Goal: Transaction & Acquisition: Download file/media

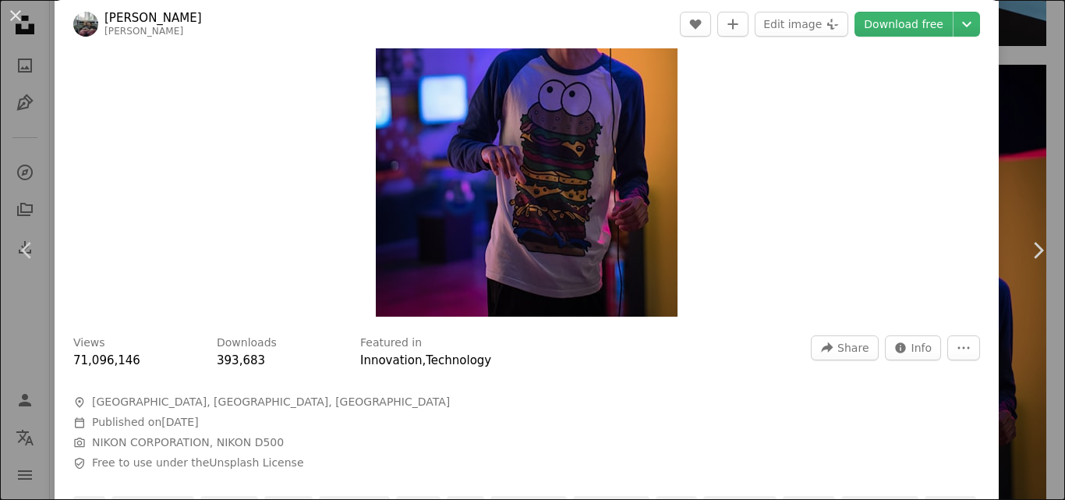
scroll to position [234, 0]
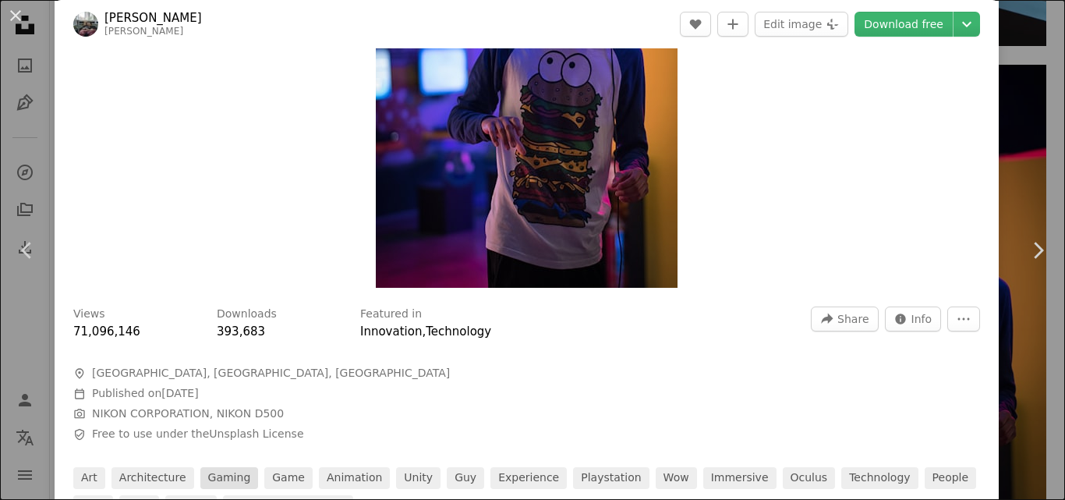
click at [220, 471] on link "gaming" at bounding box center [229, 478] width 58 height 22
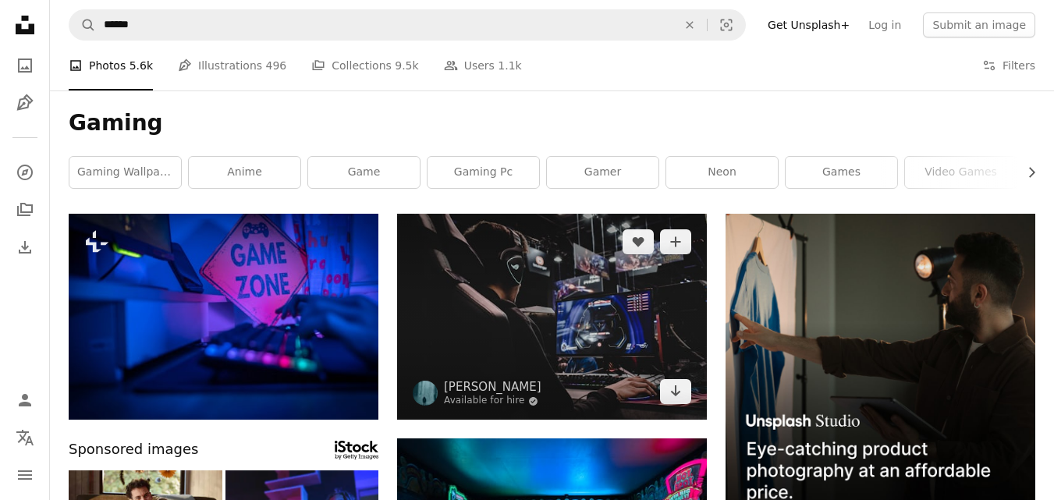
click at [583, 327] on img at bounding box center [552, 317] width 310 height 206
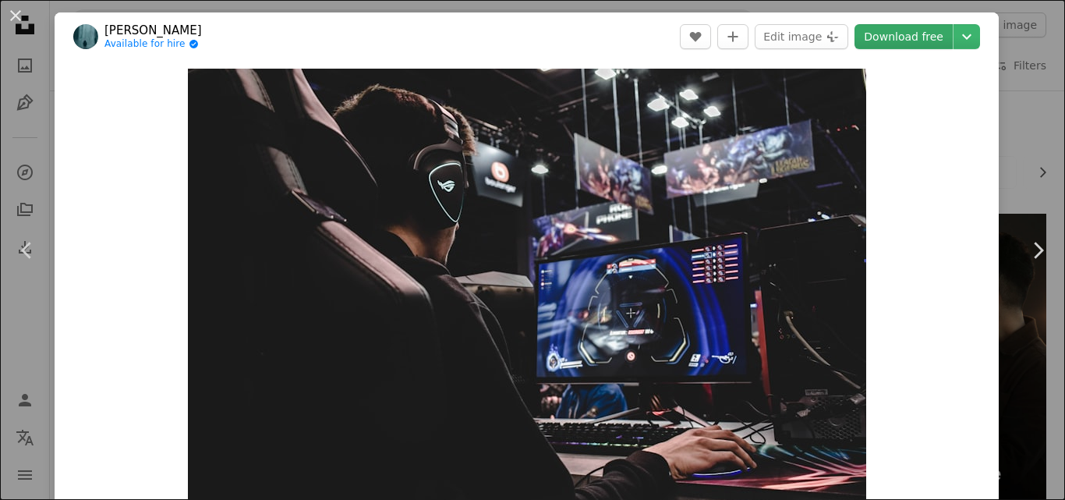
click at [888, 37] on link "Download free" at bounding box center [904, 36] width 98 height 25
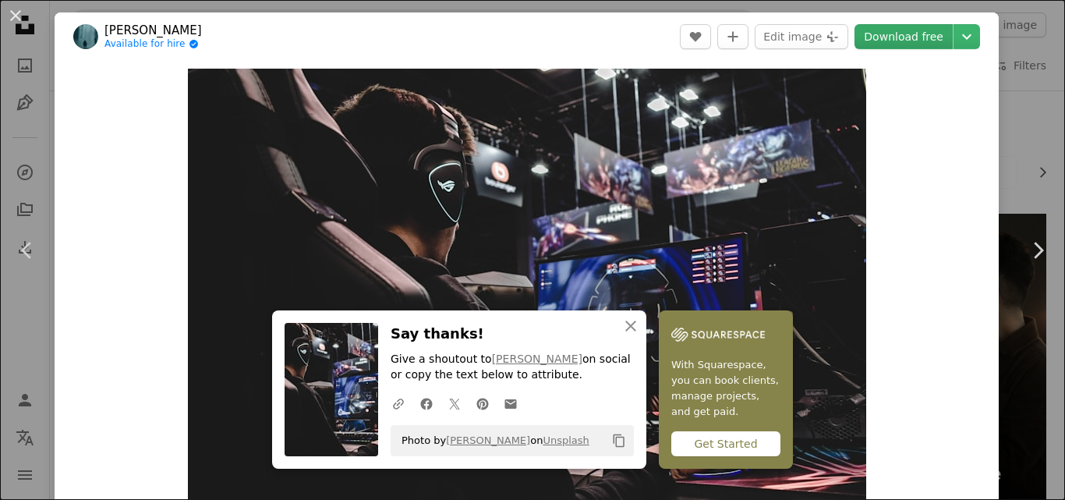
click at [888, 37] on link "Download free" at bounding box center [904, 36] width 98 height 25
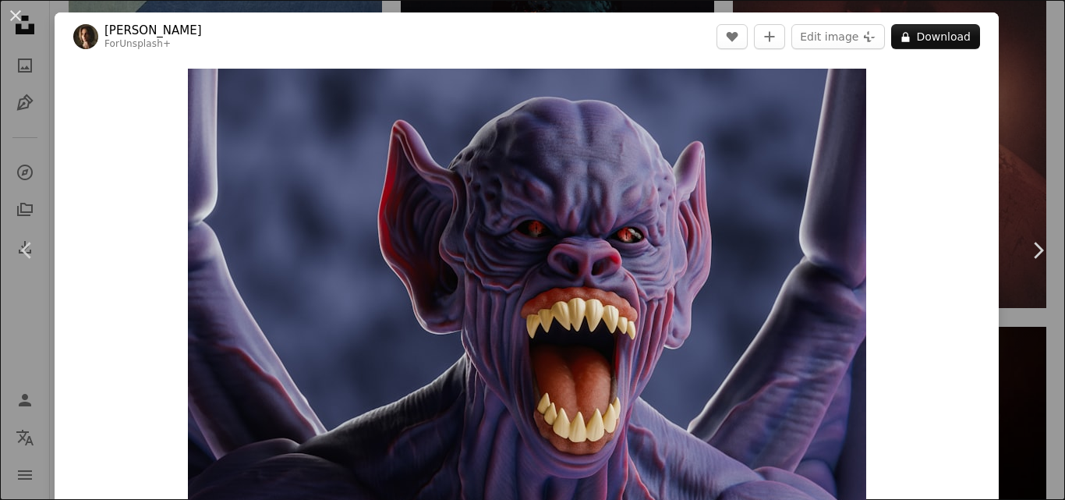
scroll to position [3821, 0]
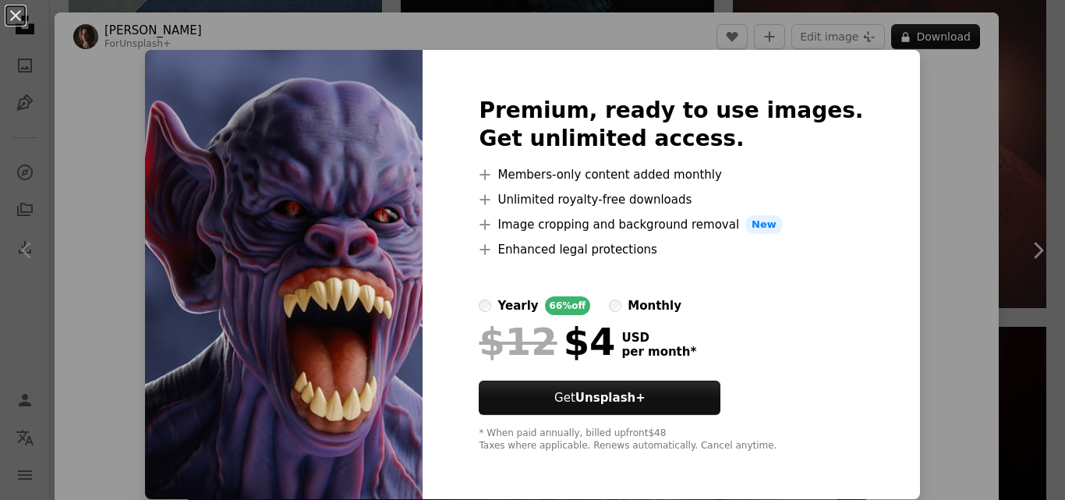
click at [913, 124] on div "An X shape Premium, ready to use images. Get unlimited access. A plus sign Memb…" at bounding box center [532, 250] width 1065 height 500
click at [913, 124] on div "Zoom in" at bounding box center [527, 295] width 945 height 468
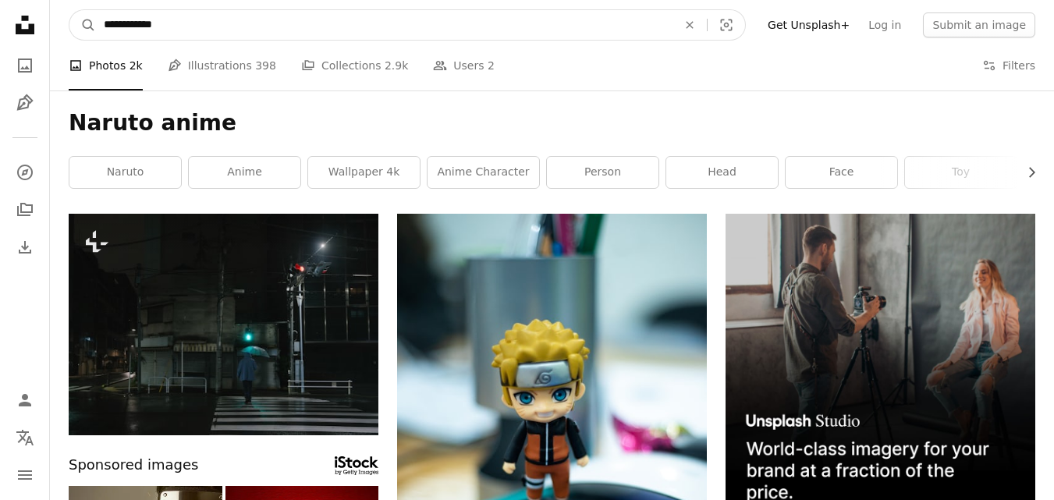
click at [209, 19] on input "**********" at bounding box center [384, 25] width 576 height 30
type input "*"
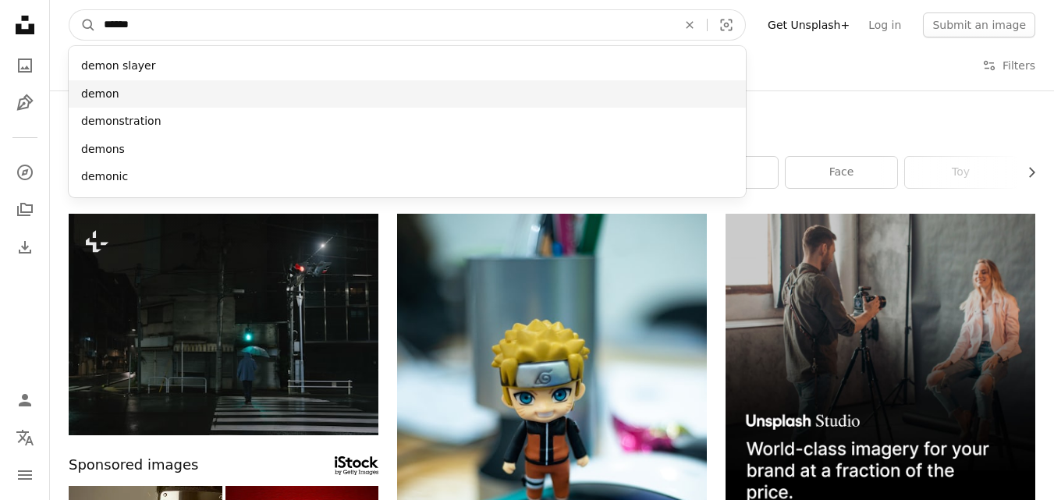
type input "*****"
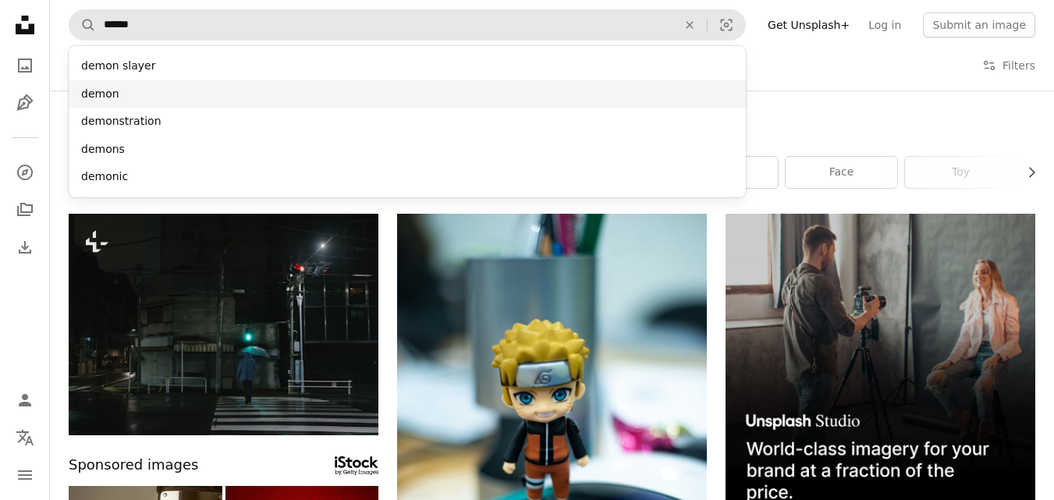
click at [137, 88] on div "demon" at bounding box center [407, 94] width 677 height 28
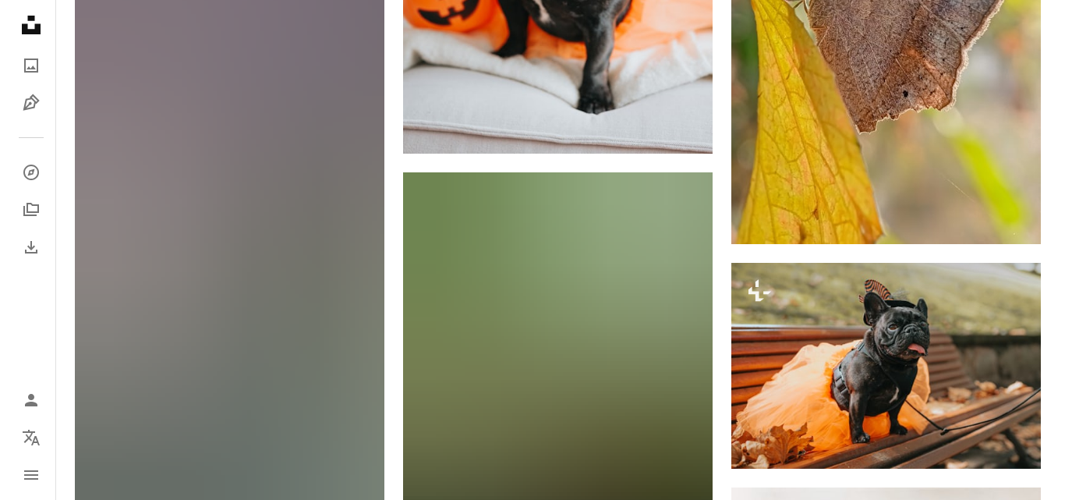
scroll to position [19160, 0]
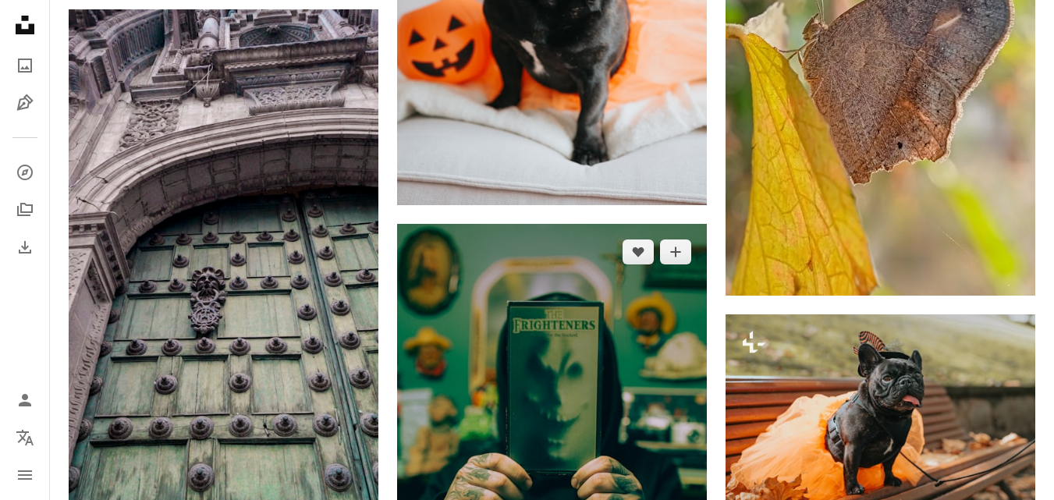
click at [521, 324] on img at bounding box center [552, 456] width 310 height 465
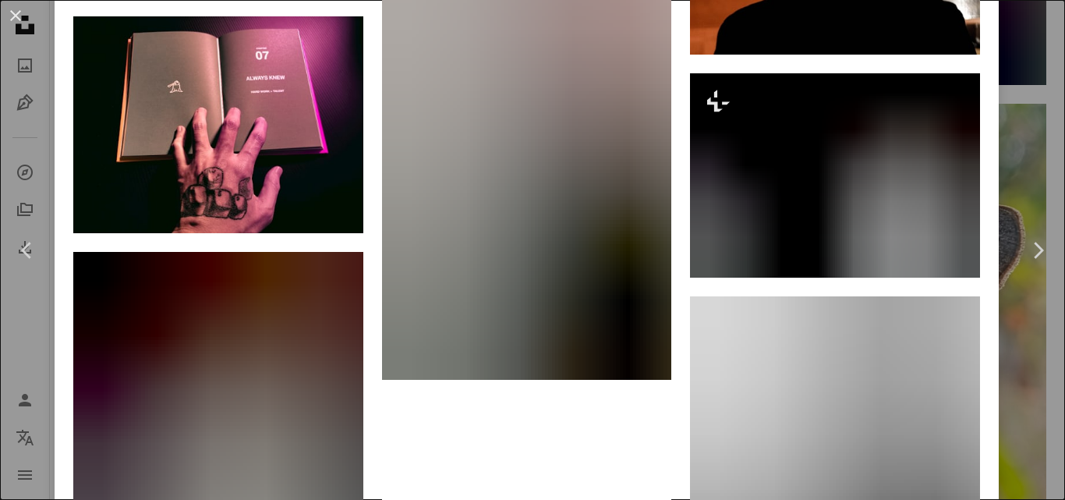
scroll to position [2340, 0]
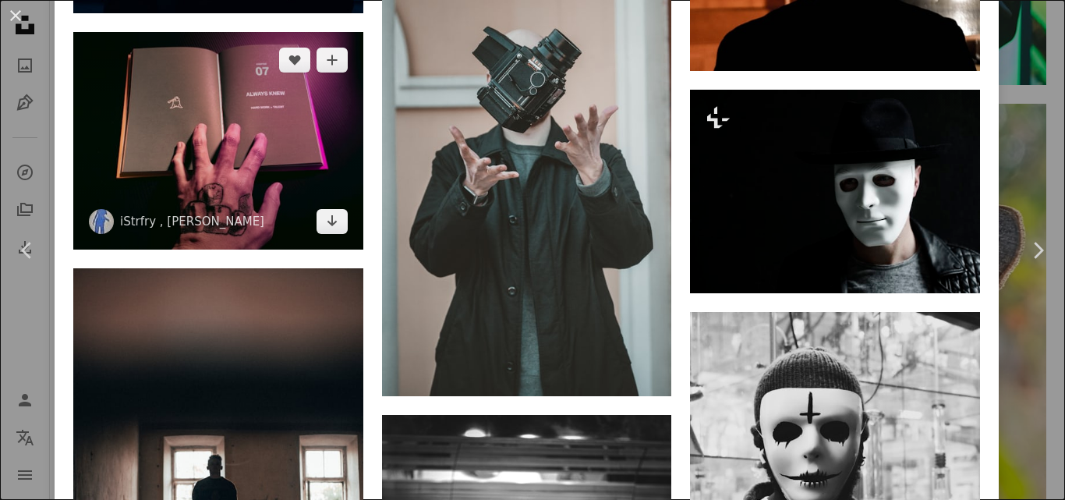
click at [254, 179] on img at bounding box center [218, 141] width 290 height 218
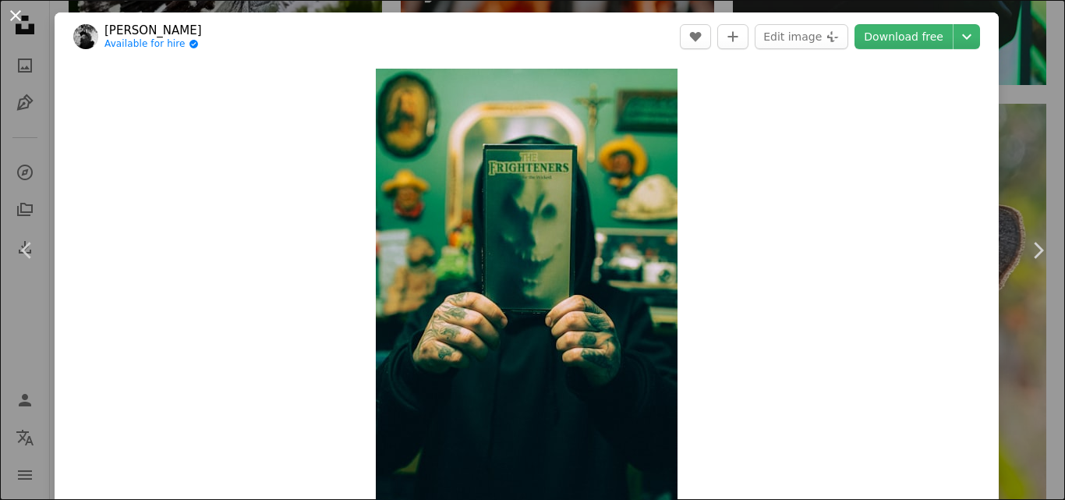
click at [16, 12] on button "An X shape" at bounding box center [15, 15] width 19 height 19
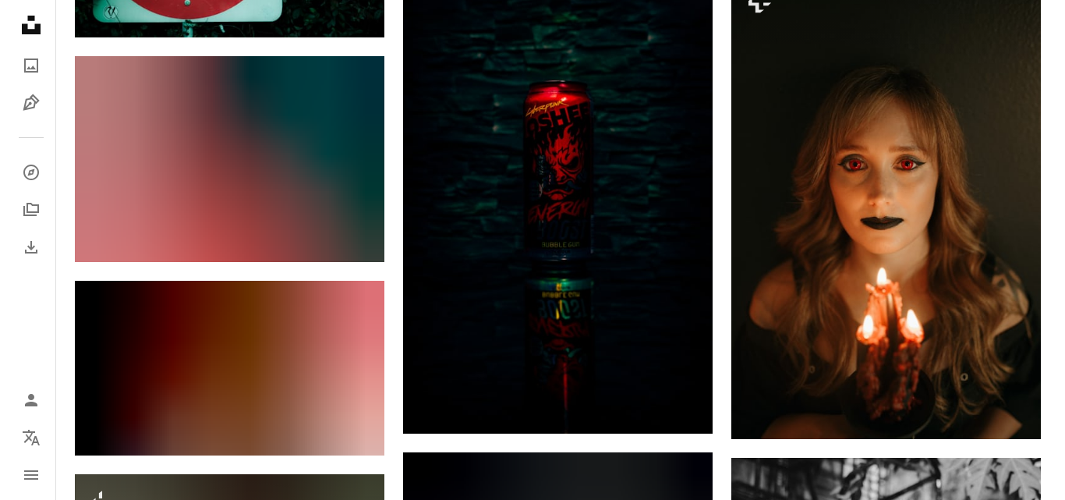
scroll to position [22202, 0]
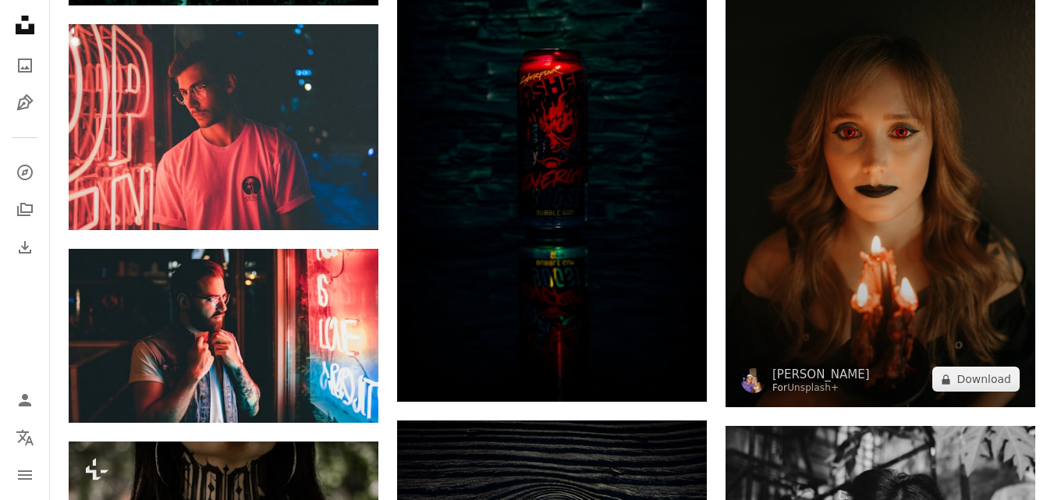
click at [835, 215] on img at bounding box center [880, 174] width 310 height 465
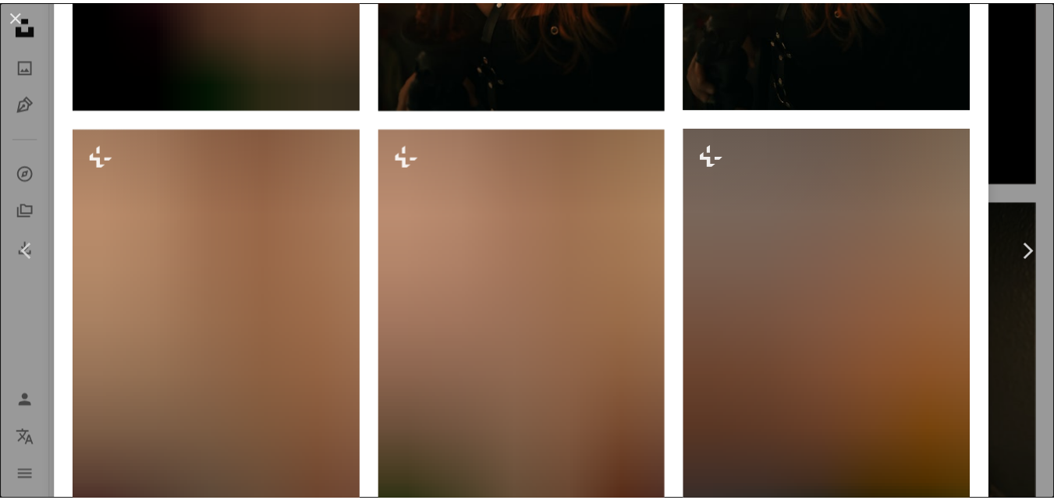
scroll to position [1872, 0]
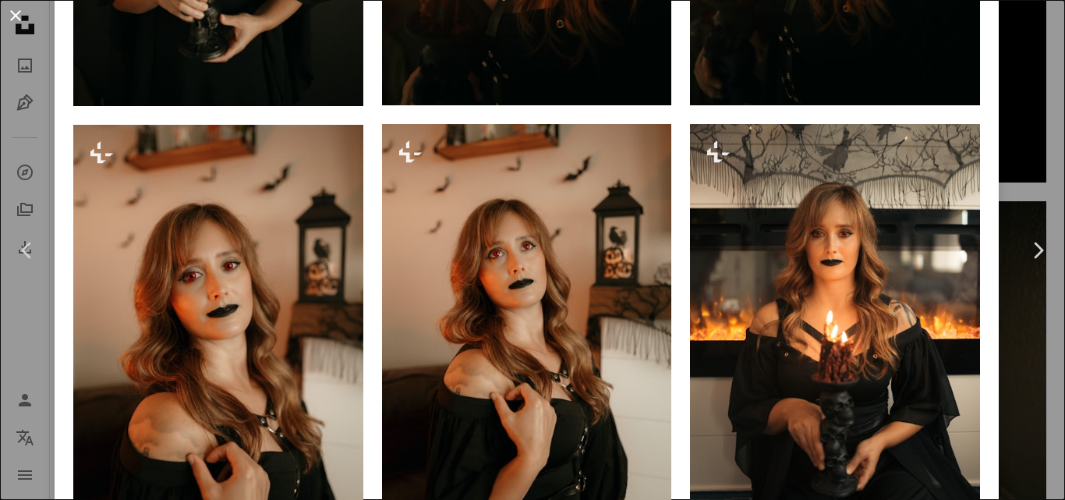
click at [19, 18] on button "An X shape" at bounding box center [15, 15] width 19 height 19
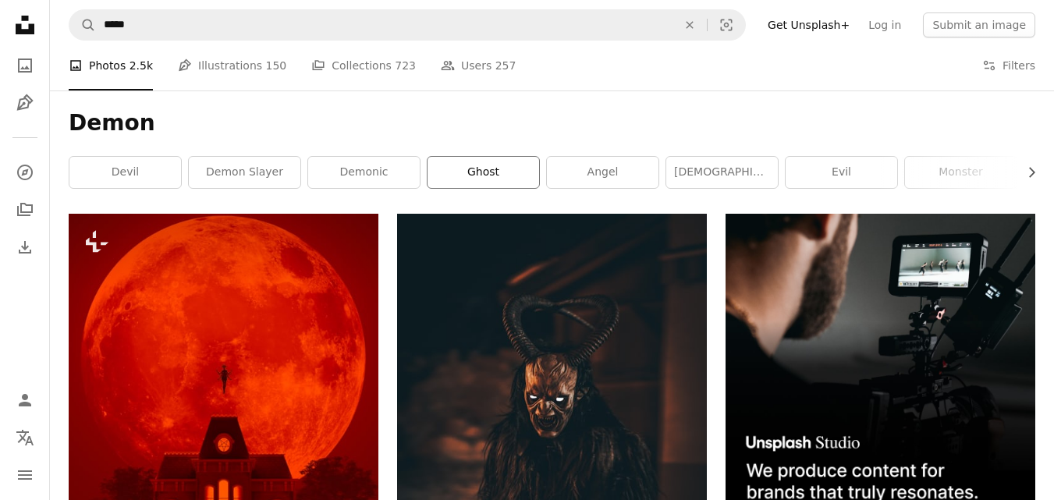
click at [516, 172] on link "ghost" at bounding box center [483, 172] width 112 height 31
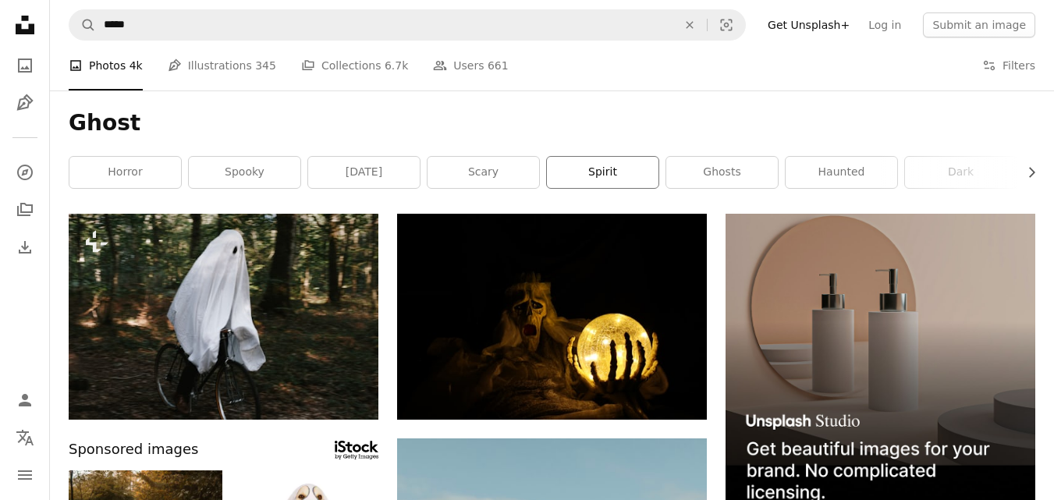
click at [644, 179] on link "spirit" at bounding box center [603, 172] width 112 height 31
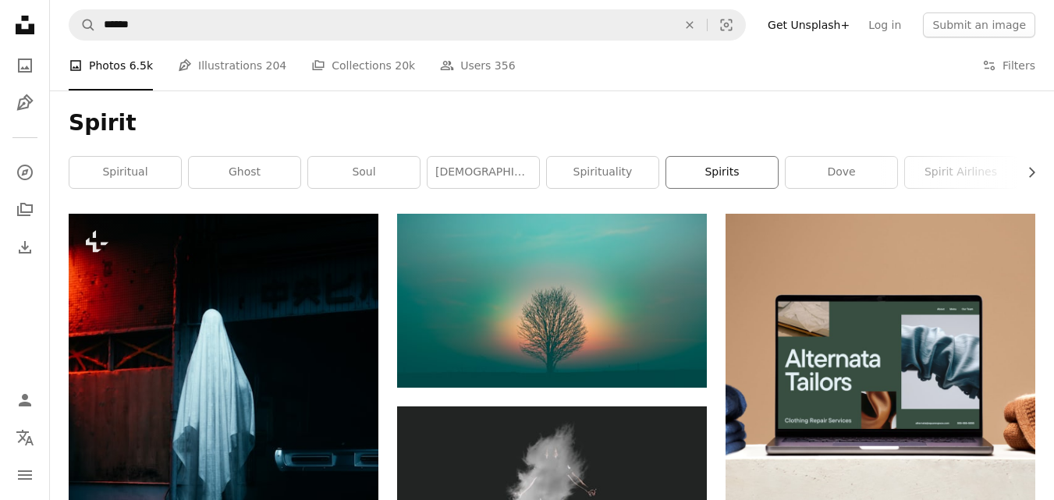
click at [730, 166] on link "spirits" at bounding box center [722, 172] width 112 height 31
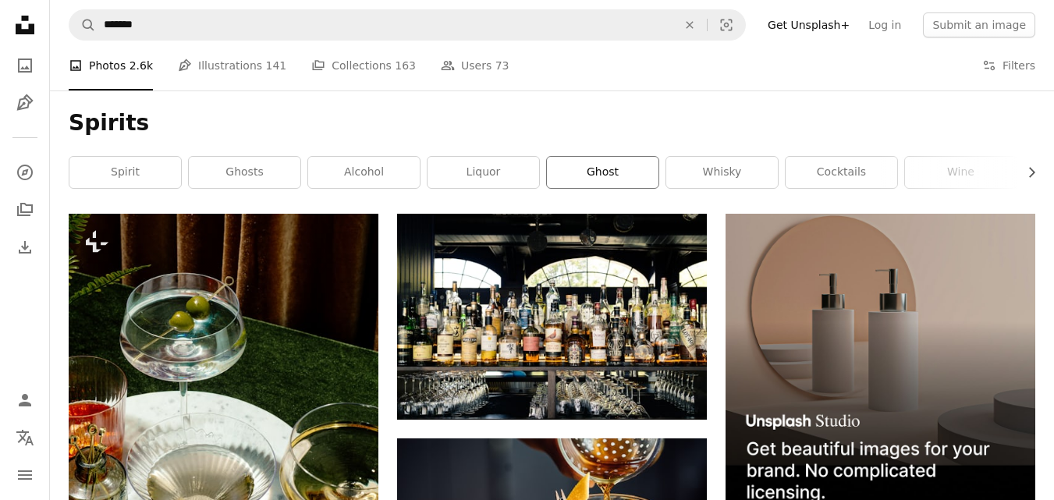
click at [630, 164] on link "ghost" at bounding box center [603, 172] width 112 height 31
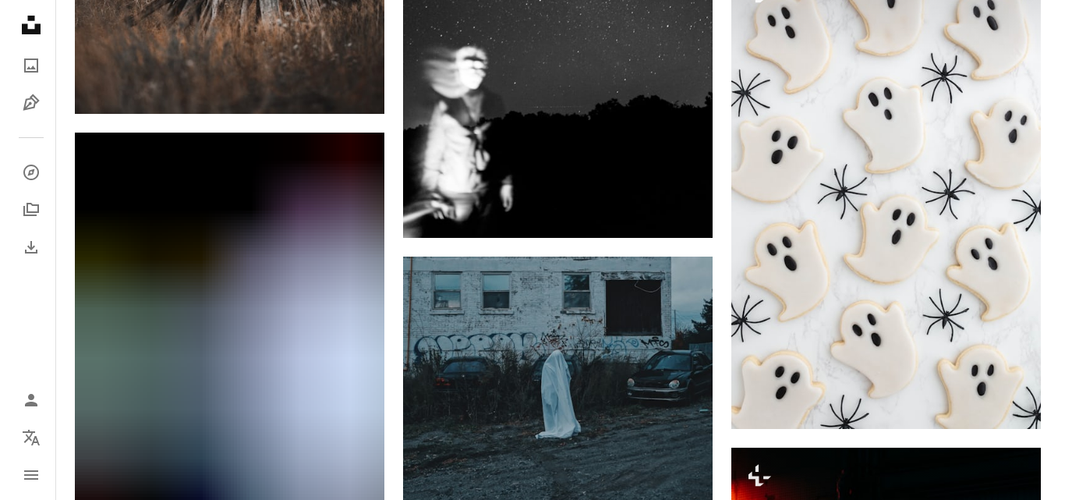
scroll to position [2628, 0]
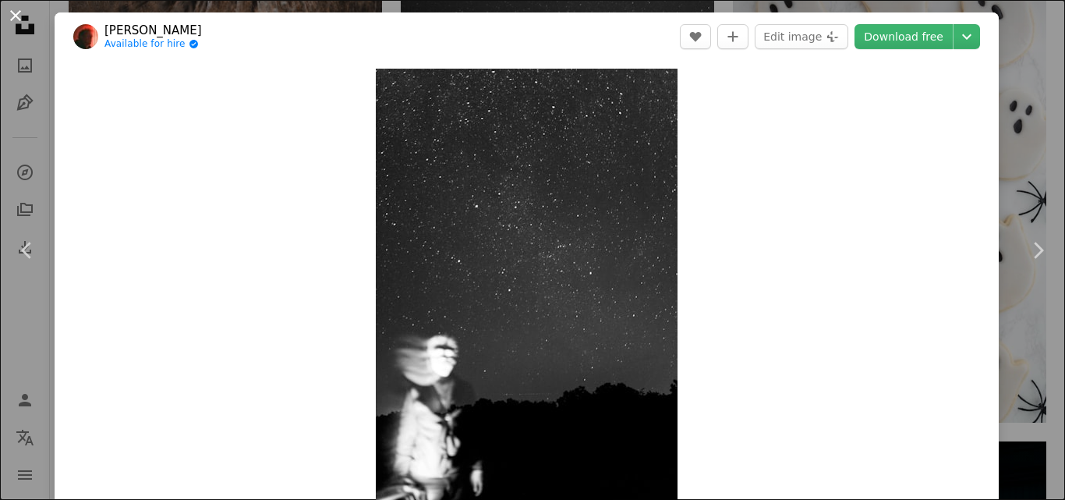
click at [18, 19] on button "An X shape" at bounding box center [15, 15] width 19 height 19
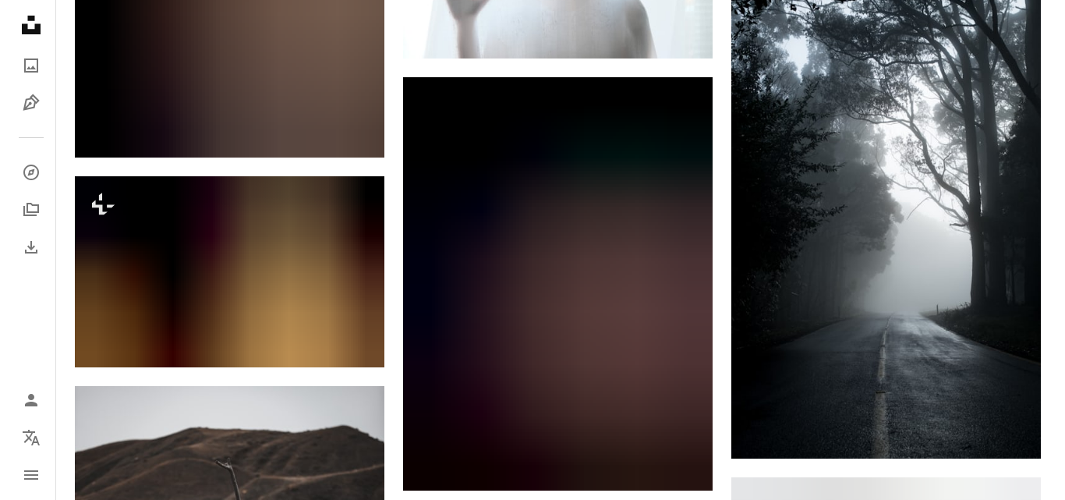
scroll to position [1849, 0]
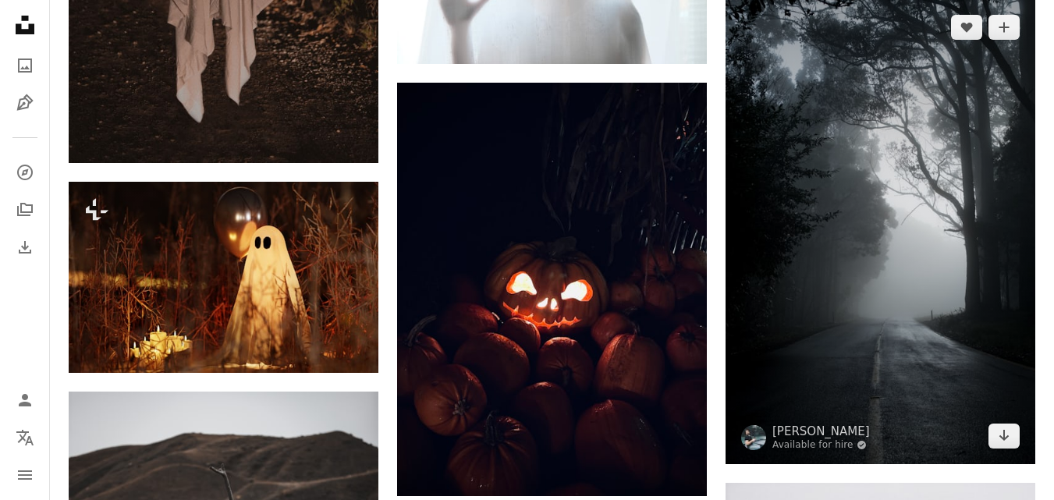
click at [779, 294] on img at bounding box center [880, 231] width 310 height 465
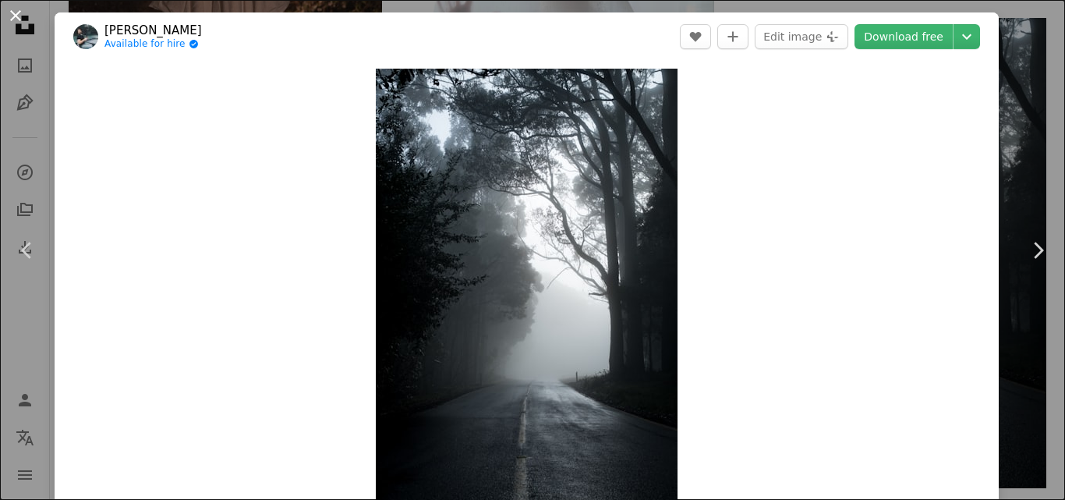
click at [16, 18] on button "An X shape" at bounding box center [15, 15] width 19 height 19
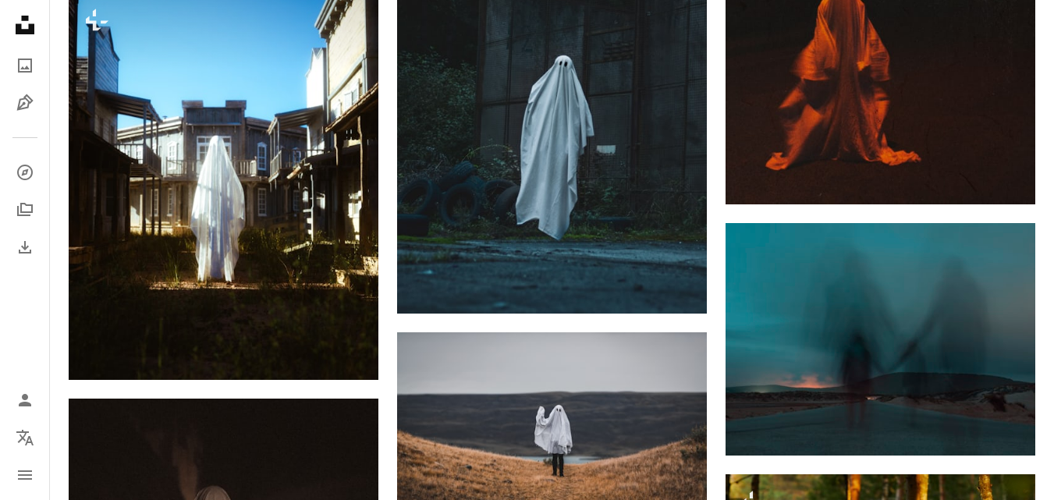
scroll to position [1094, 0]
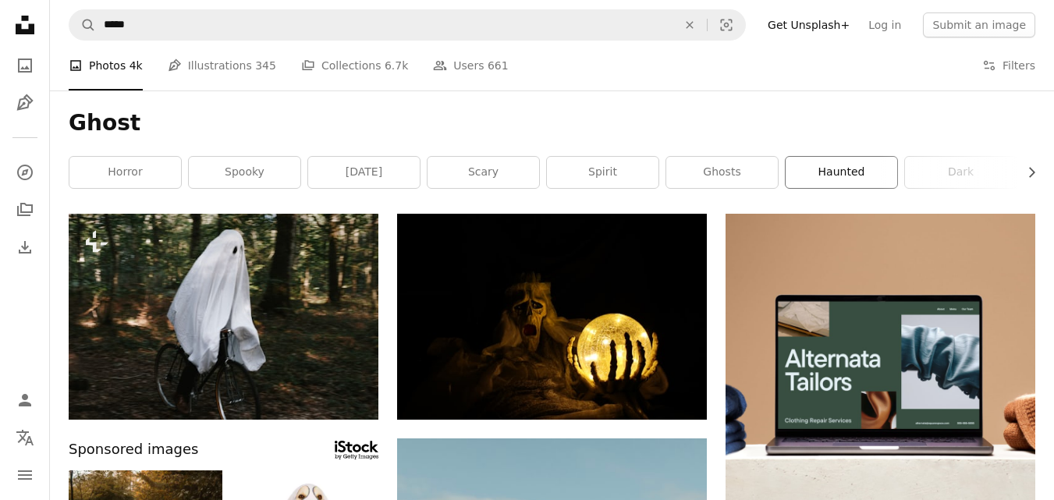
click at [804, 174] on link "haunted" at bounding box center [841, 172] width 112 height 31
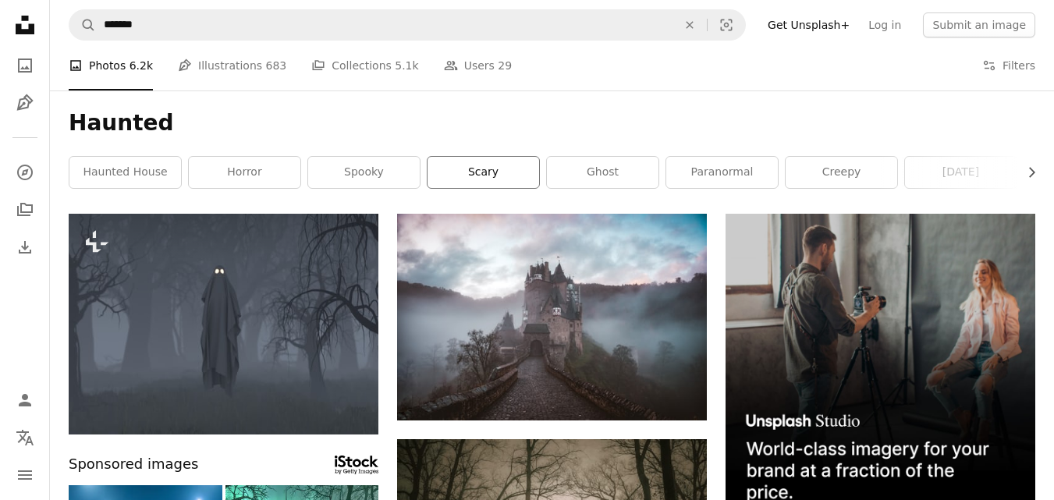
click at [469, 183] on link "scary" at bounding box center [483, 172] width 112 height 31
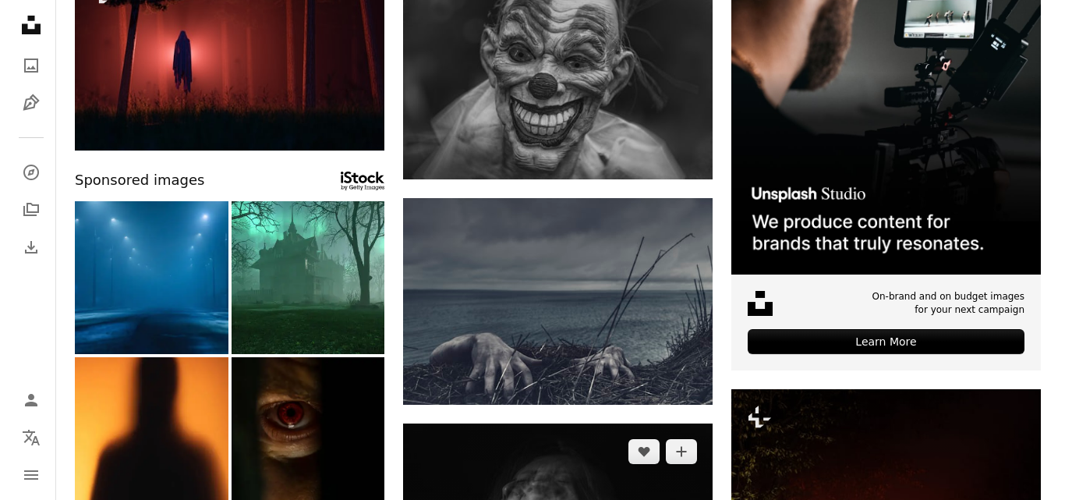
scroll to position [324, 0]
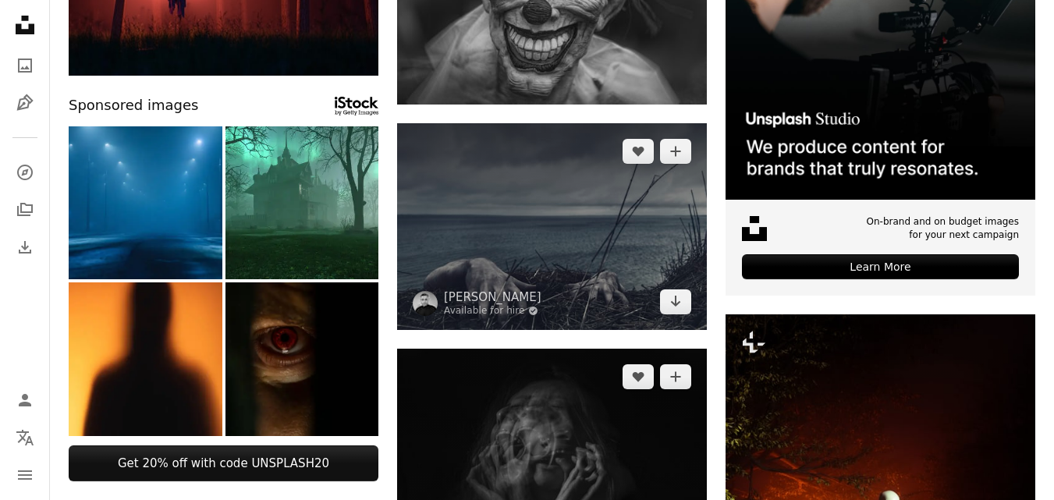
click at [526, 270] on img at bounding box center [552, 226] width 310 height 206
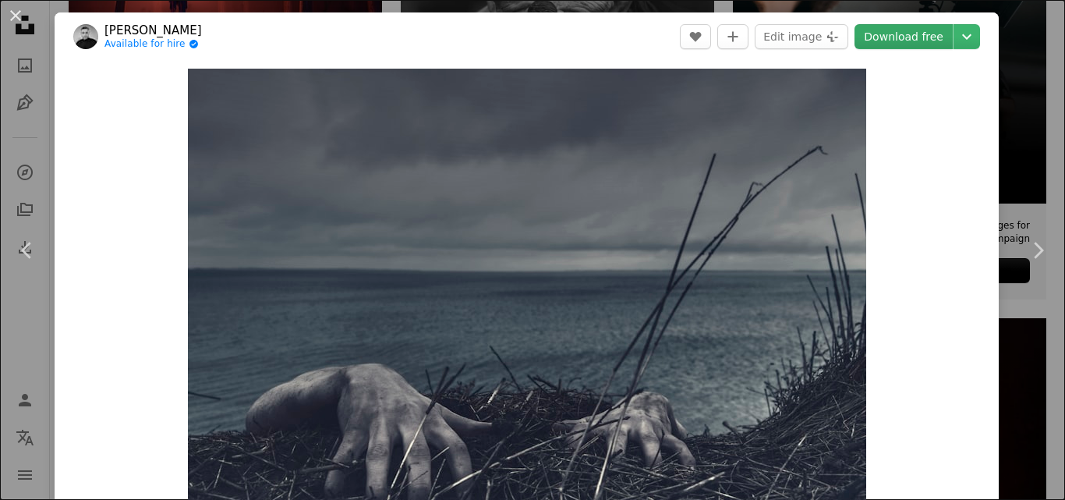
click at [892, 30] on link "Download free" at bounding box center [904, 36] width 98 height 25
